Goal: Transaction & Acquisition: Purchase product/service

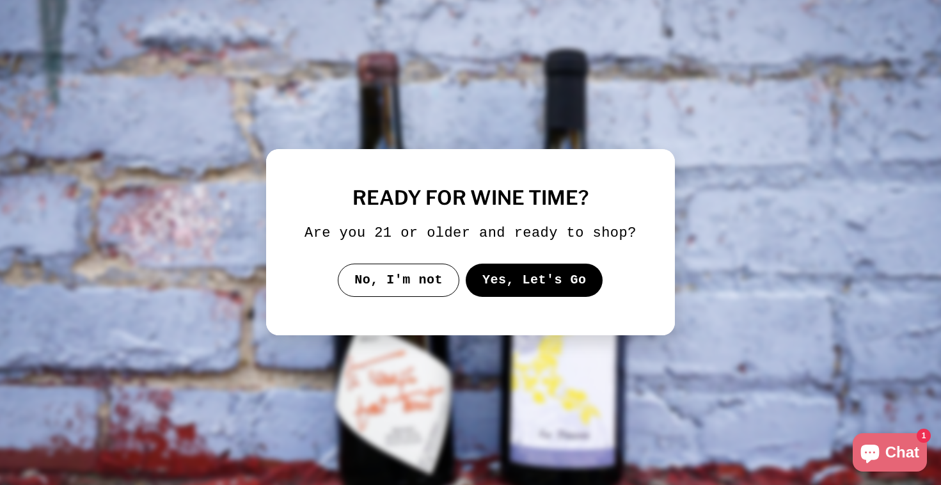
click at [540, 297] on button "Yes, Let's Go" at bounding box center [535, 280] width 138 height 33
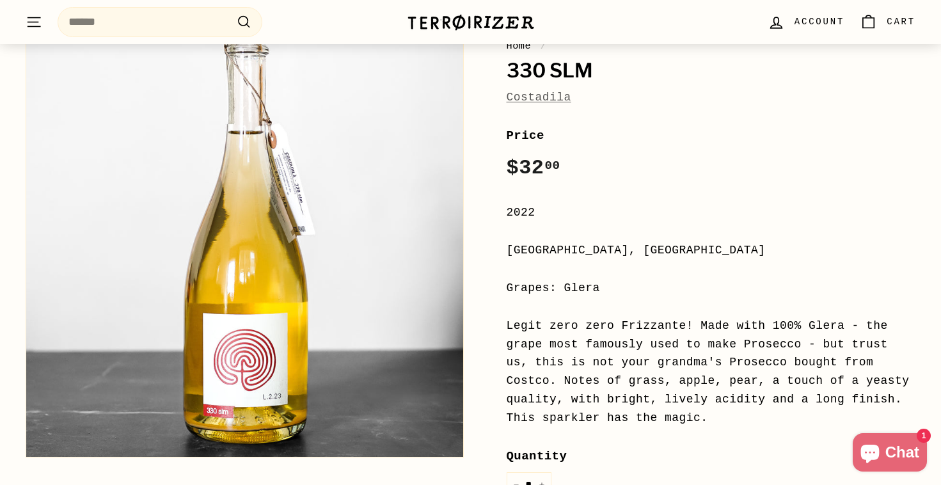
scroll to position [255, 0]
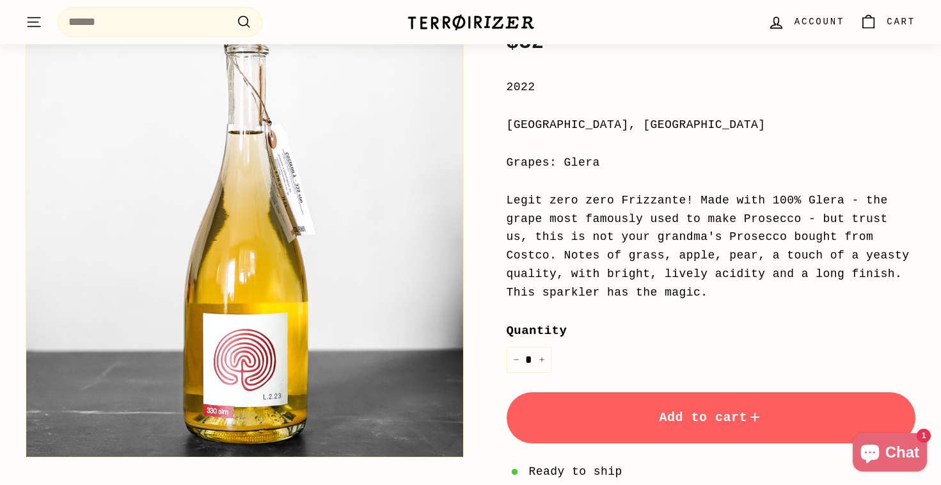
click at [547, 284] on div "Legit zero zero Frizzante! Made with 100% Glera - the grape most famously used …" at bounding box center [711, 246] width 409 height 111
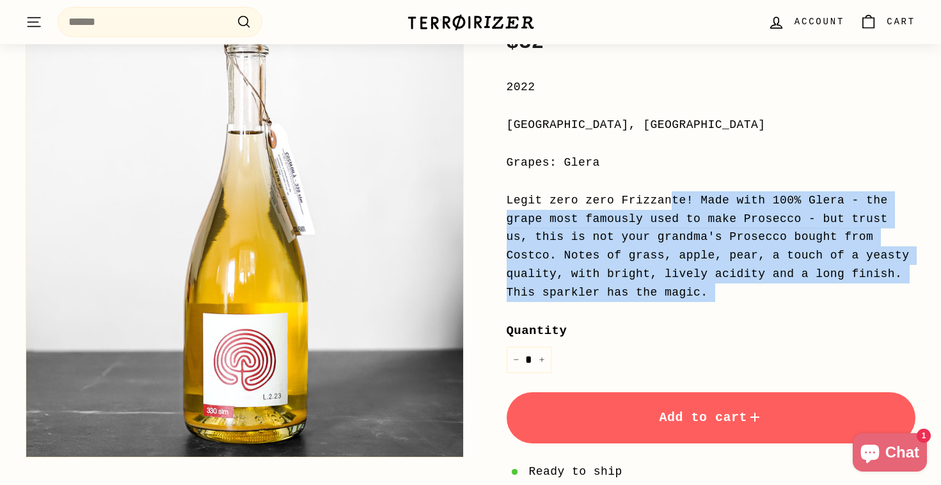
click at [547, 284] on div "Legit zero zero Frizzante! Made with 100% Glera - the grape most famously used …" at bounding box center [711, 246] width 409 height 111
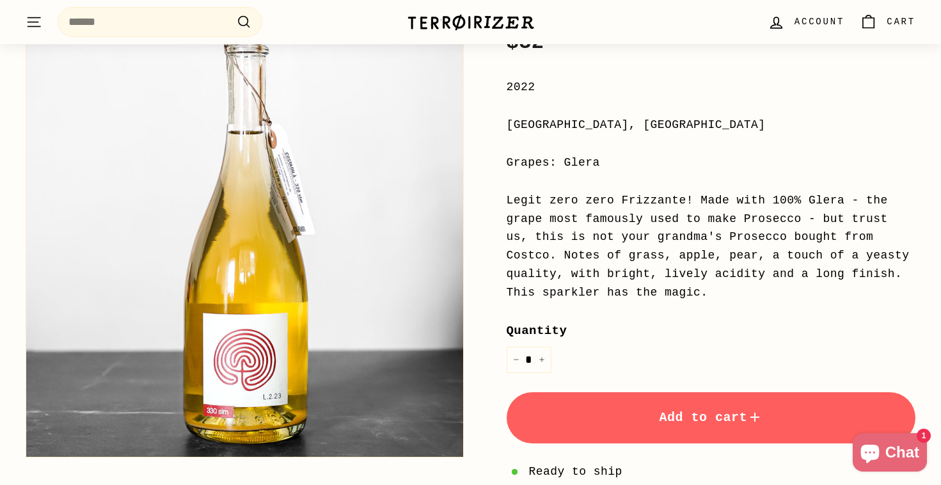
click at [540, 321] on label "Quantity" at bounding box center [711, 330] width 409 height 19
click at [540, 347] on input "*" at bounding box center [529, 360] width 45 height 26
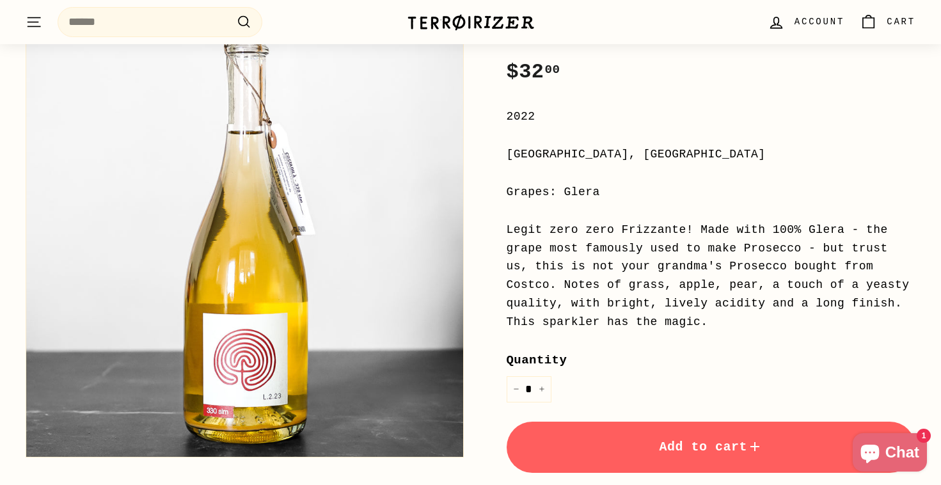
scroll to position [227, 0]
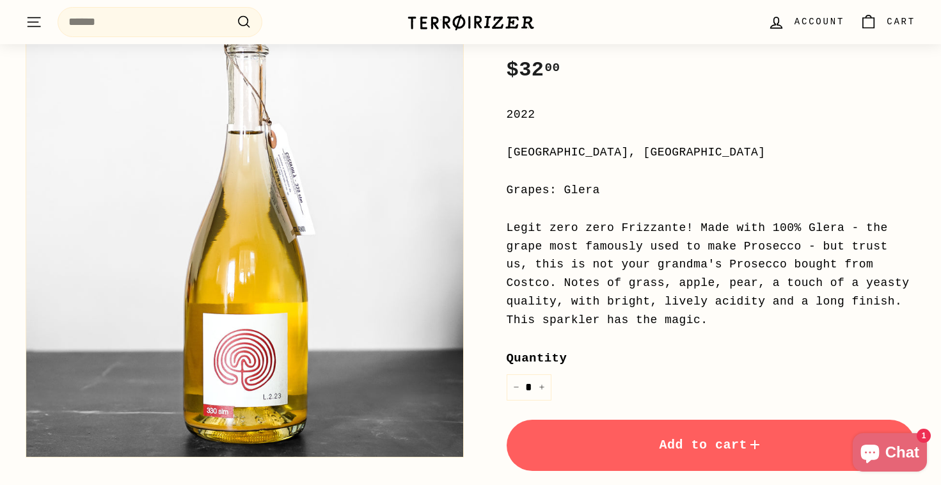
click at [540, 316] on div "Legit zero zero Frizzante! Made with 100% Glera - the grape most famously used …" at bounding box center [711, 274] width 409 height 111
click at [0, 0] on ul "instagram Instagram" at bounding box center [0, 0] width 0 height 0
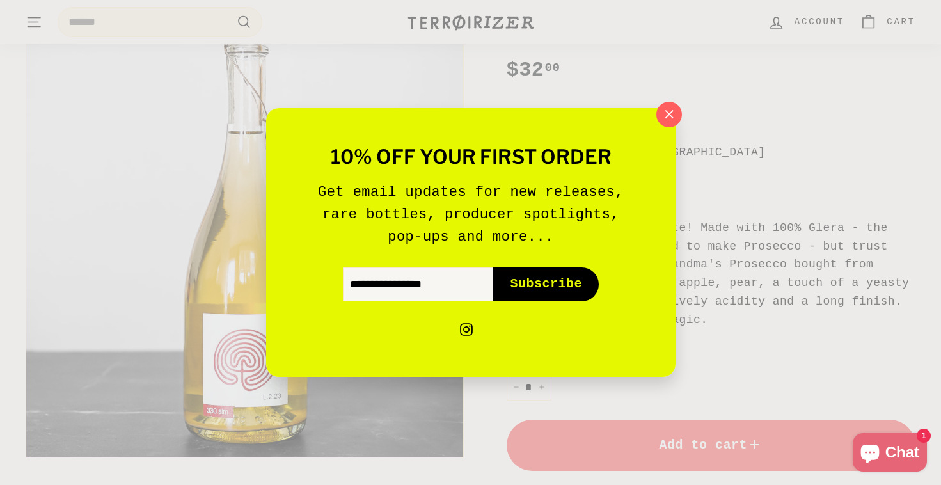
click at [540, 316] on ul "instagram Instagram" at bounding box center [470, 320] width 333 height 38
click at [662, 113] on icon "button" at bounding box center [668, 114] width 19 height 19
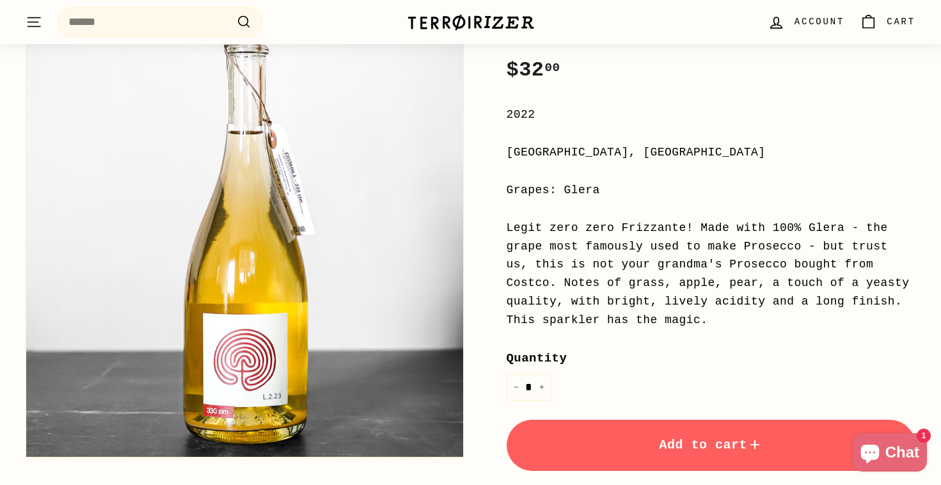
click at [606, 200] on div "Price Regular price $32 00 $32.00 / 2022 [GEOGRAPHIC_DATA], [GEOGRAPHIC_DATA] G…" at bounding box center [711, 327] width 409 height 599
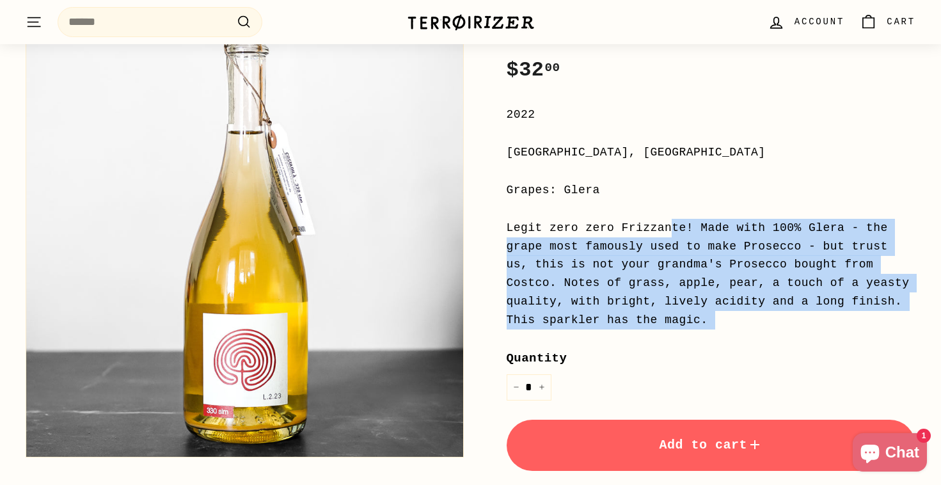
click at [606, 200] on div "Price Regular price $32 00 $32.00 / 2022 [GEOGRAPHIC_DATA], [GEOGRAPHIC_DATA] G…" at bounding box center [711, 327] width 409 height 599
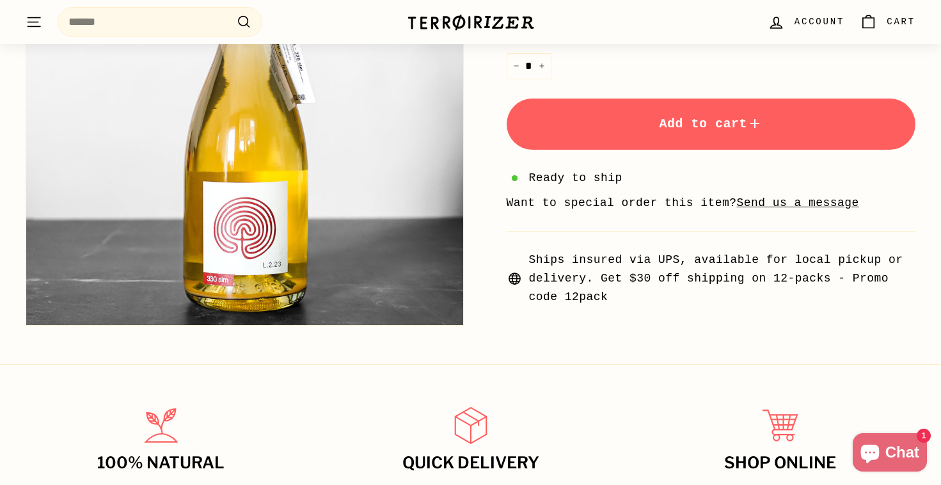
scroll to position [551, 0]
